Goal: Find specific page/section: Find specific page/section

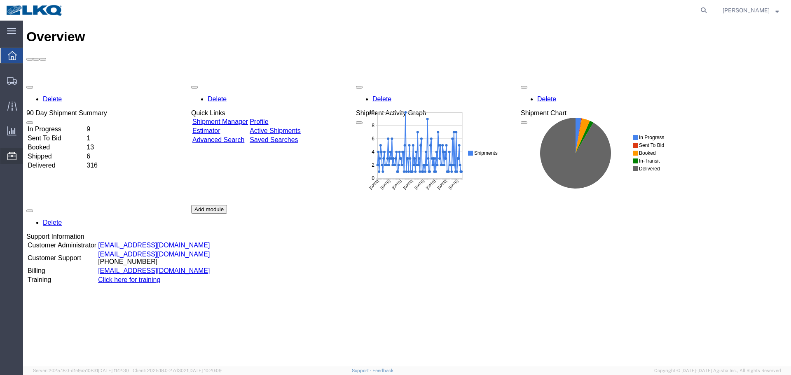
click at [0, 0] on span "Location Appointment" at bounding box center [0, 0] width 0 height 0
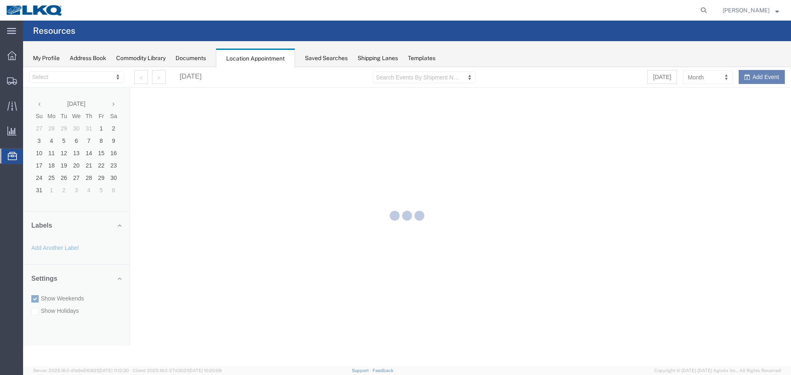
select select "28018"
